Goal: Answer question/provide support

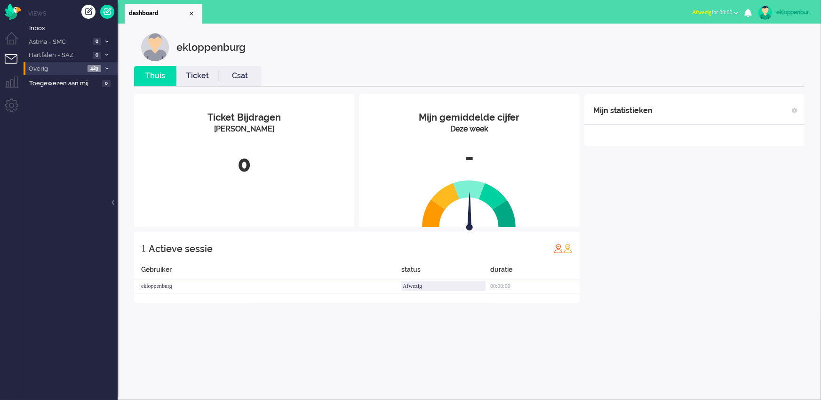
click at [66, 68] on span "Overig" at bounding box center [55, 68] width 57 height 9
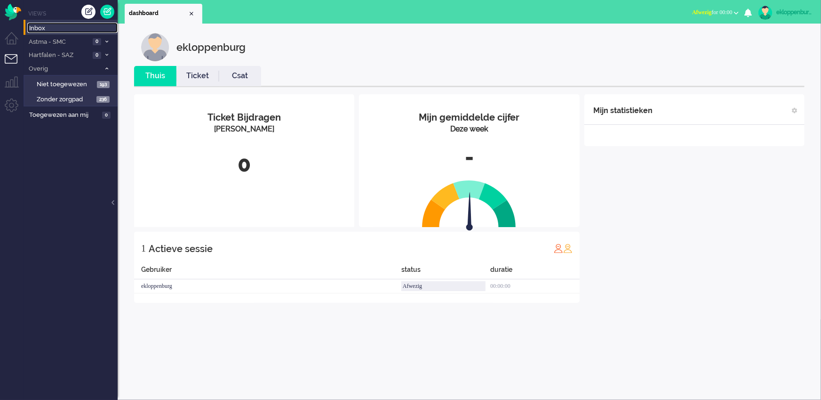
click at [60, 27] on span "Inbox" at bounding box center [73, 28] width 88 height 9
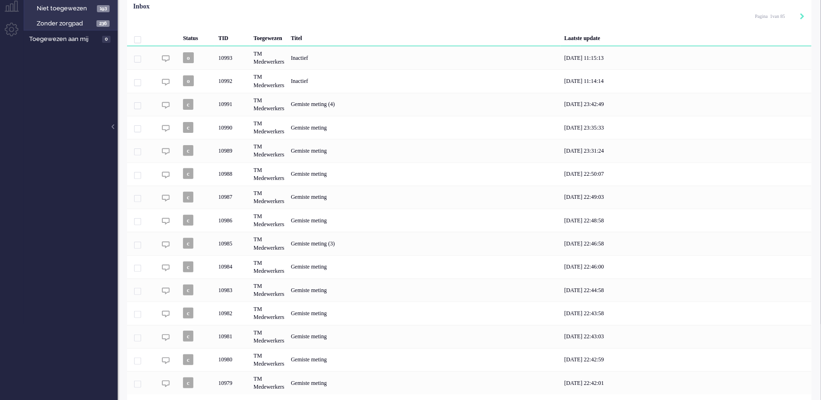
scroll to position [102, 0]
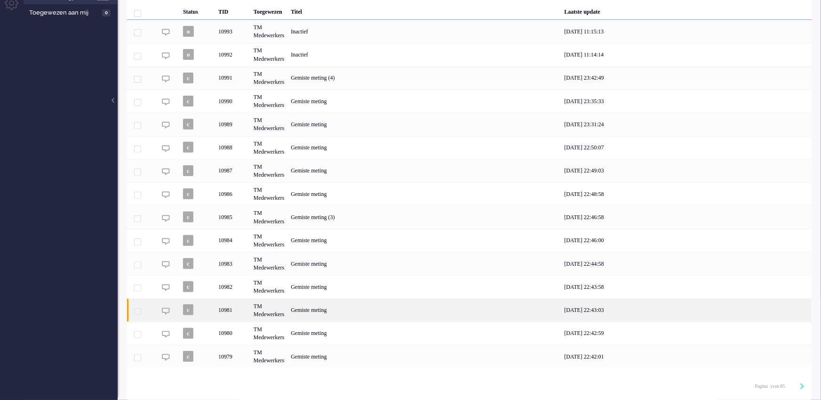
click at [615, 302] on div "[DATE] 22:43:03" at bounding box center [686, 309] width 251 height 23
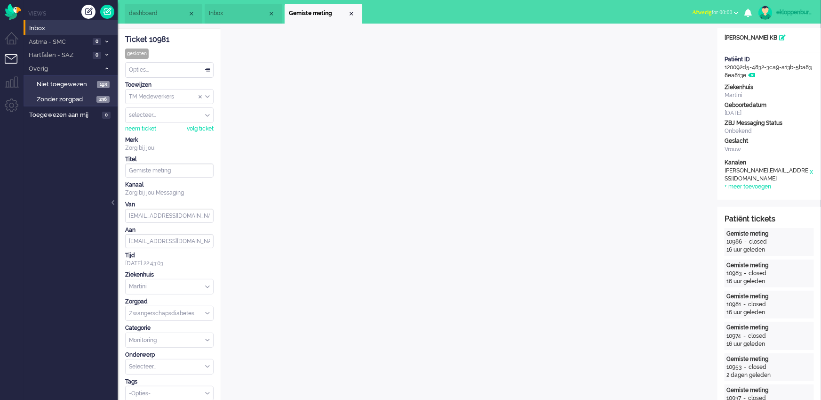
click at [243, 11] on span "Inbox" at bounding box center [238, 13] width 59 height 8
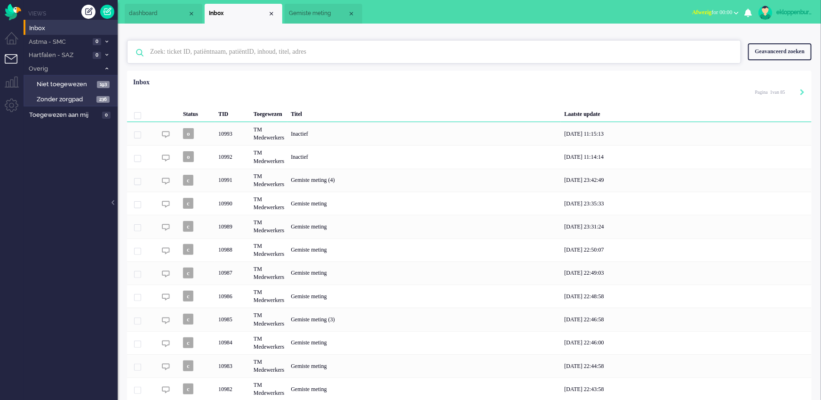
click at [329, 59] on input "text" at bounding box center [435, 51] width 585 height 23
type input "eliene"
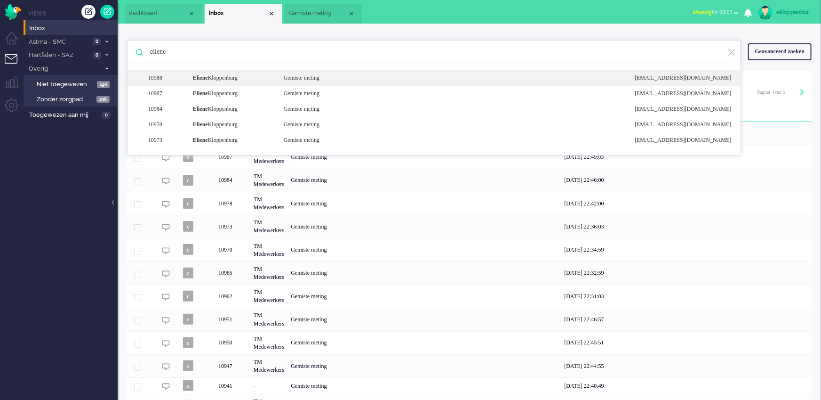
click at [230, 86] on div "10988 [PERSON_NAME] Gemiste meting [EMAIL_ADDRESS][DOMAIN_NAME]" at bounding box center [434, 94] width 613 height 16
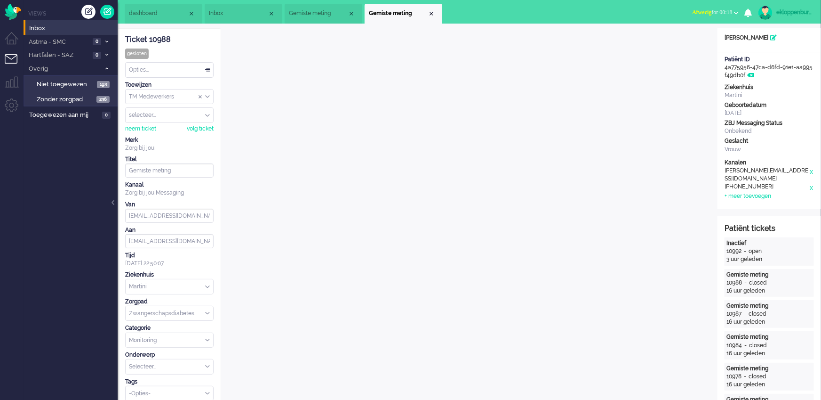
click at [236, 12] on span "Inbox" at bounding box center [238, 13] width 59 height 8
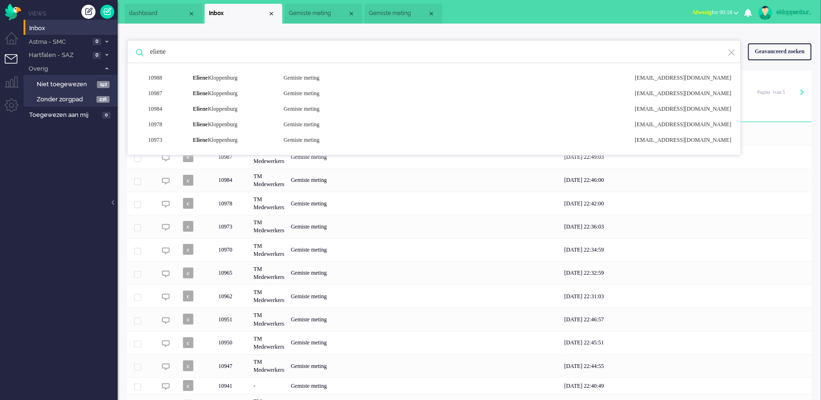
click at [260, 56] on input "eliene" at bounding box center [435, 51] width 585 height 23
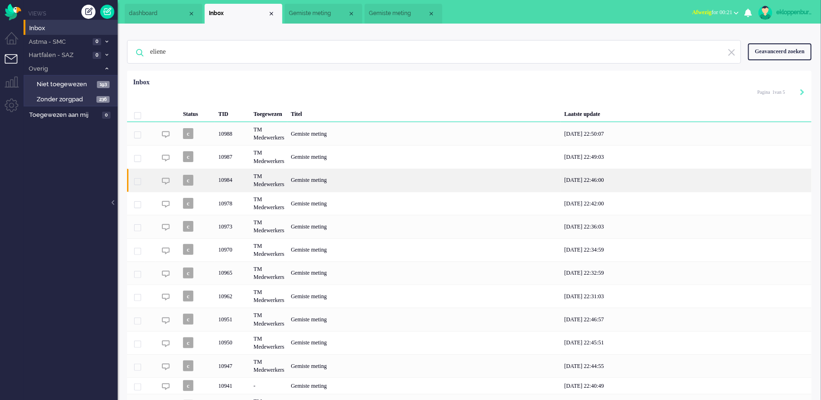
click at [275, 177] on div "TM Medewerkers" at bounding box center [268, 179] width 37 height 23
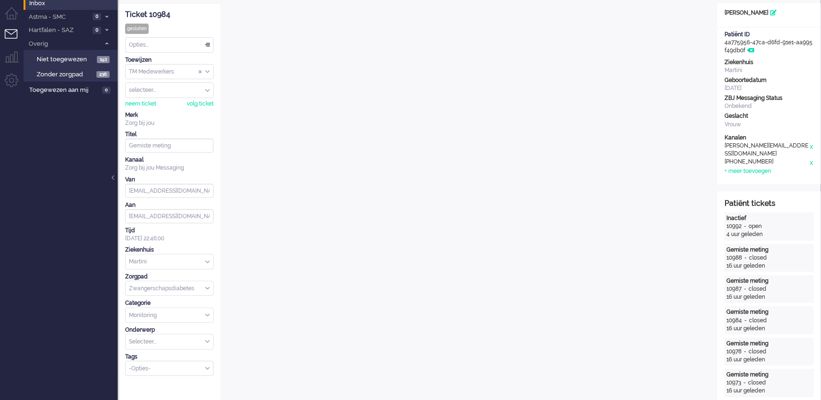
scroll to position [28, 0]
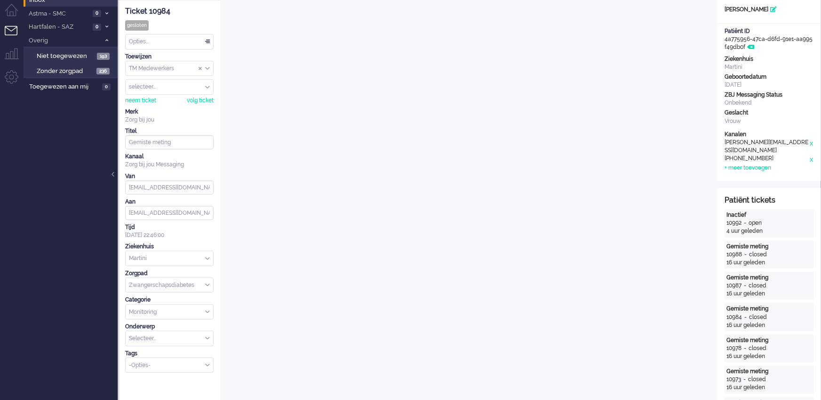
click at [192, 40] on div "Opties..." at bounding box center [170, 41] width 88 height 15
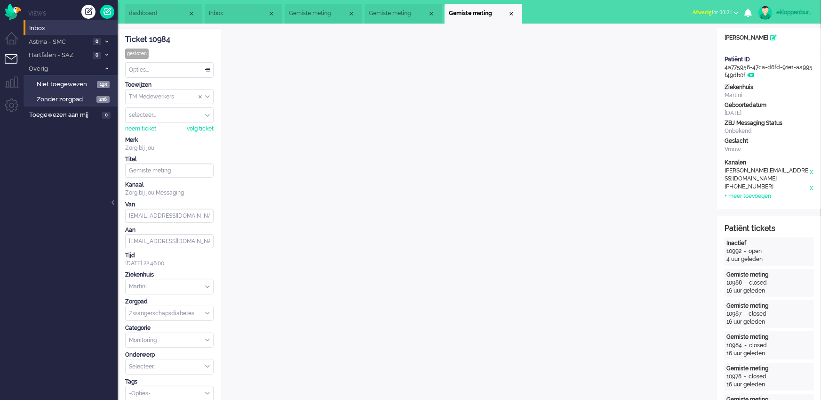
click at [234, 12] on span "Inbox" at bounding box center [238, 13] width 59 height 8
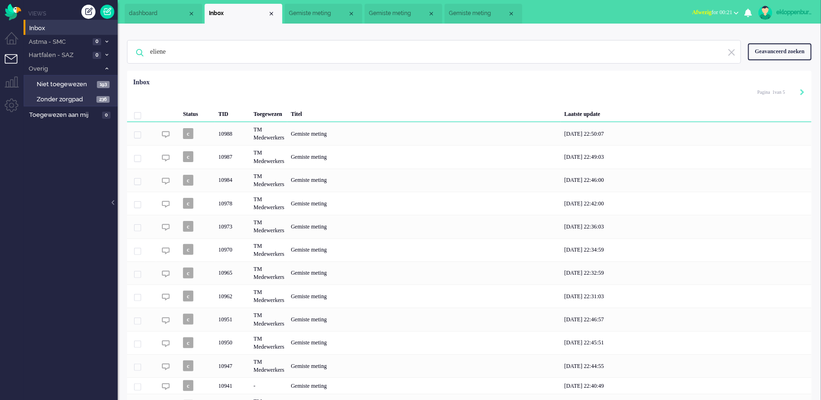
click at [137, 114] on span at bounding box center [137, 115] width 7 height 7
click at [173, 95] on div "Geselecteerd 15 Set Status: open pending holding solved Verwijder Selecteer... …" at bounding box center [154, 95] width 48 height 15
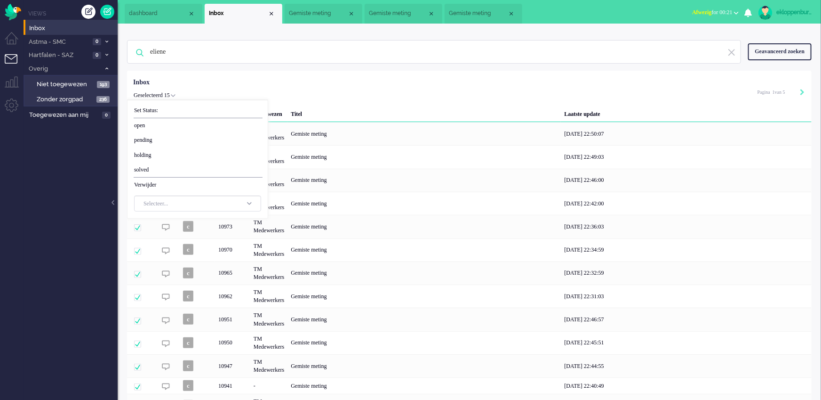
click at [358, 82] on div "Status TID Toegewezen Titel Laatste update c 10988 TM Medewerkers Gemiste metin…" at bounding box center [469, 268] width 685 height 389
click at [175, 92] on div "Geselecteerd 15 Set Status: open pending holding solved Verwijder Selecteer... …" at bounding box center [154, 95] width 48 height 15
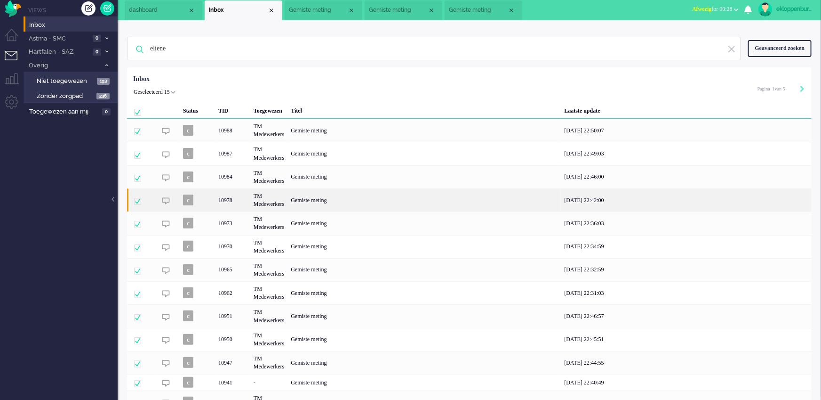
click at [372, 196] on div "Gemiste meting" at bounding box center [424, 199] width 273 height 23
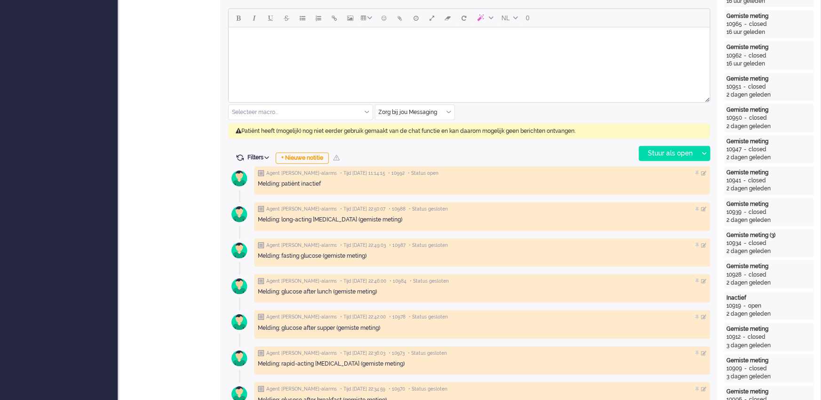
drag, startPoint x: 273, startPoint y: 44, endPoint x: 273, endPoint y: -350, distance: 393.9
click at [273, 27] on html at bounding box center [468, 39] width 481 height 24
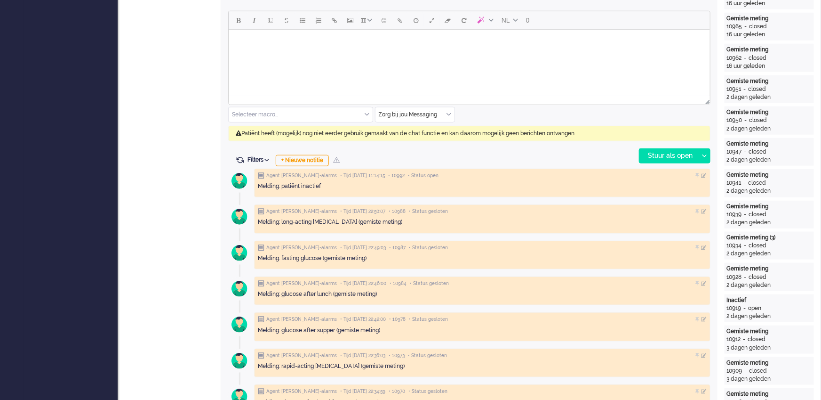
scroll to position [443, 0]
click at [295, 159] on div "+ Nieuwe notitie" at bounding box center [302, 160] width 53 height 11
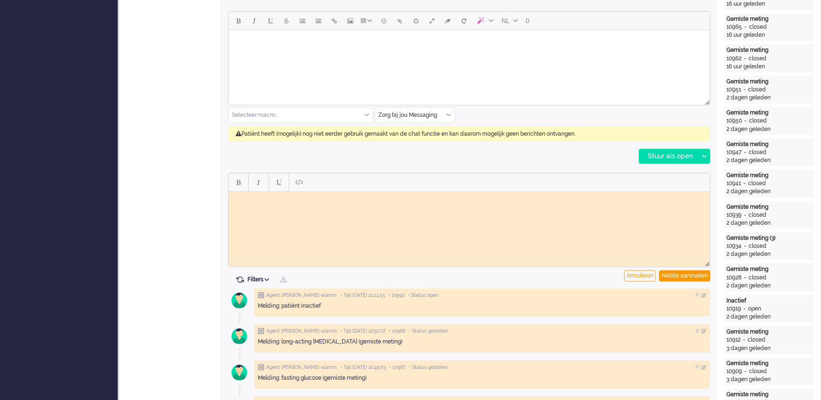
scroll to position [0, 0]
click at [681, 280] on div "Notitie aanmaken" at bounding box center [684, 275] width 51 height 11
